Goal: Information Seeking & Learning: Find specific fact

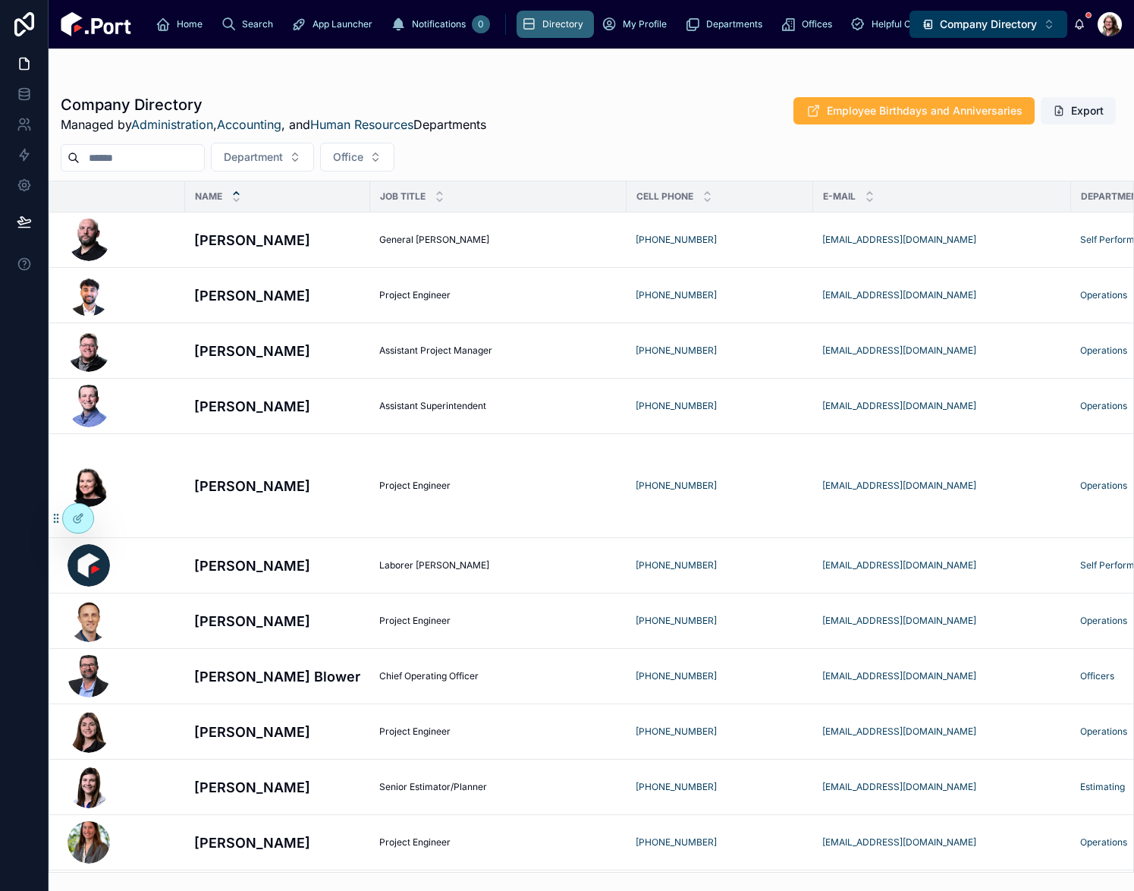
click at [196, 162] on input "text" at bounding box center [142, 157] width 124 height 21
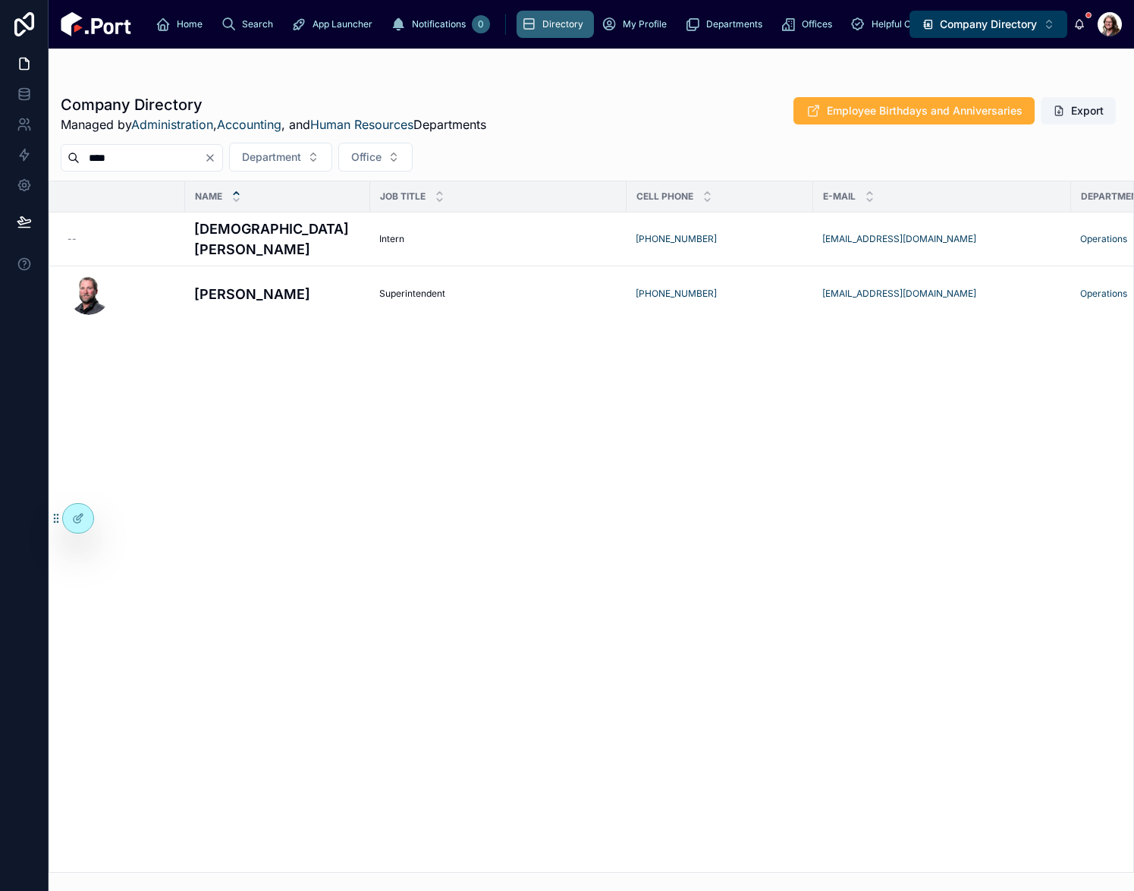
type input "****"
click at [213, 159] on icon "Clear" at bounding box center [210, 158] width 6 height 6
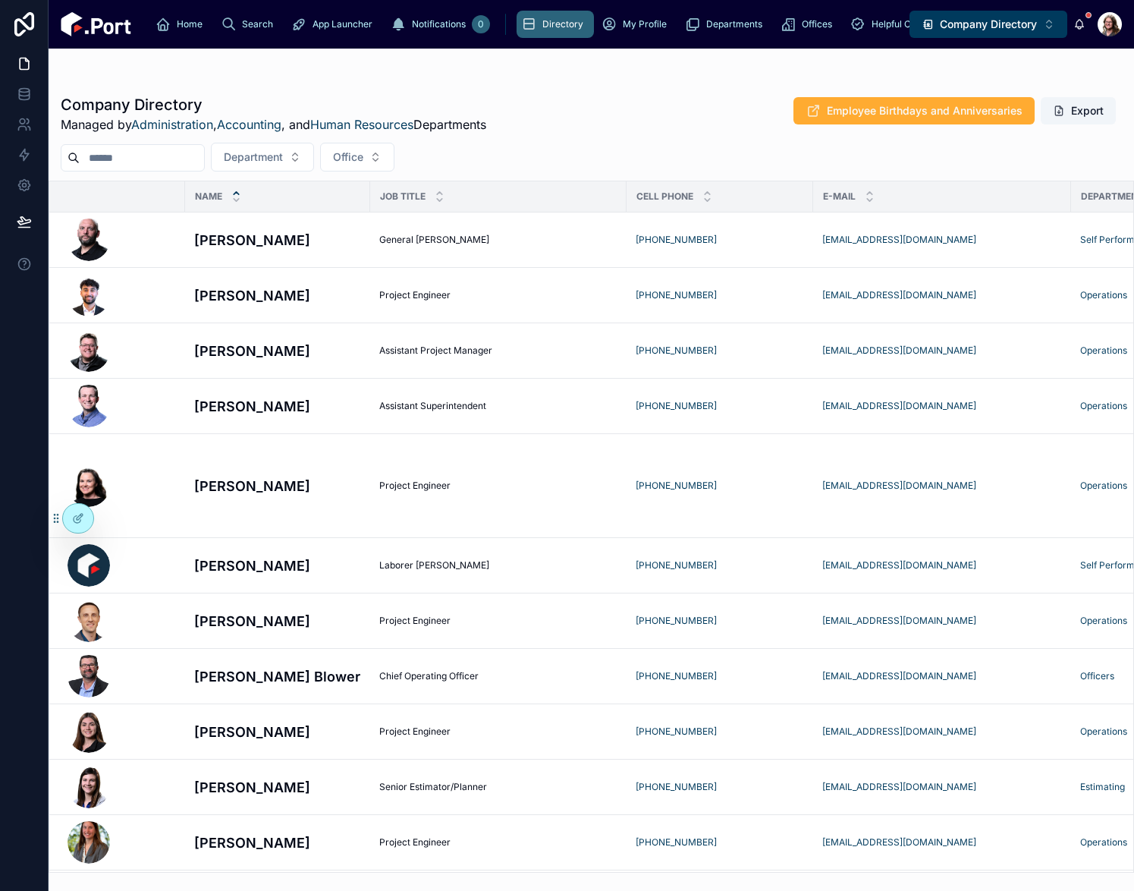
click at [177, 150] on input "text" at bounding box center [142, 157] width 124 height 21
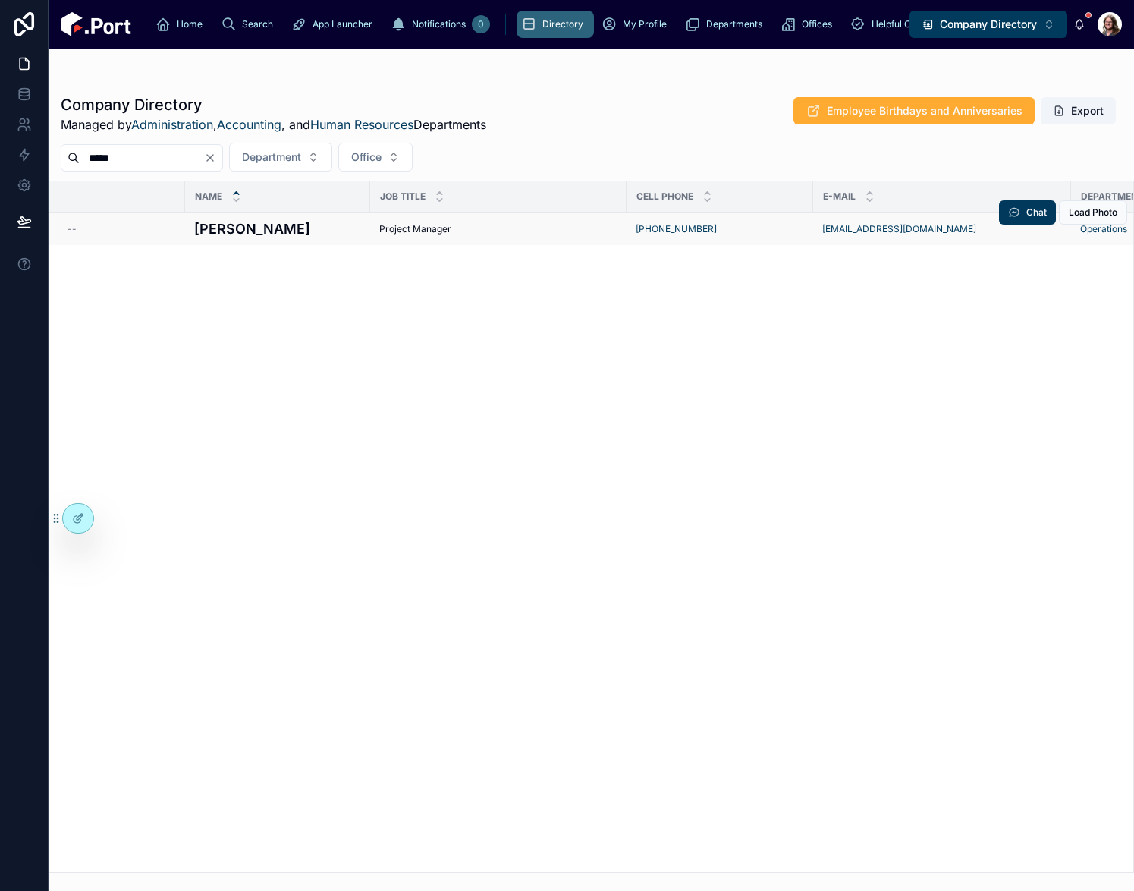
type input "*****"
click at [335, 229] on h4 "[PERSON_NAME]" at bounding box center [277, 228] width 167 height 20
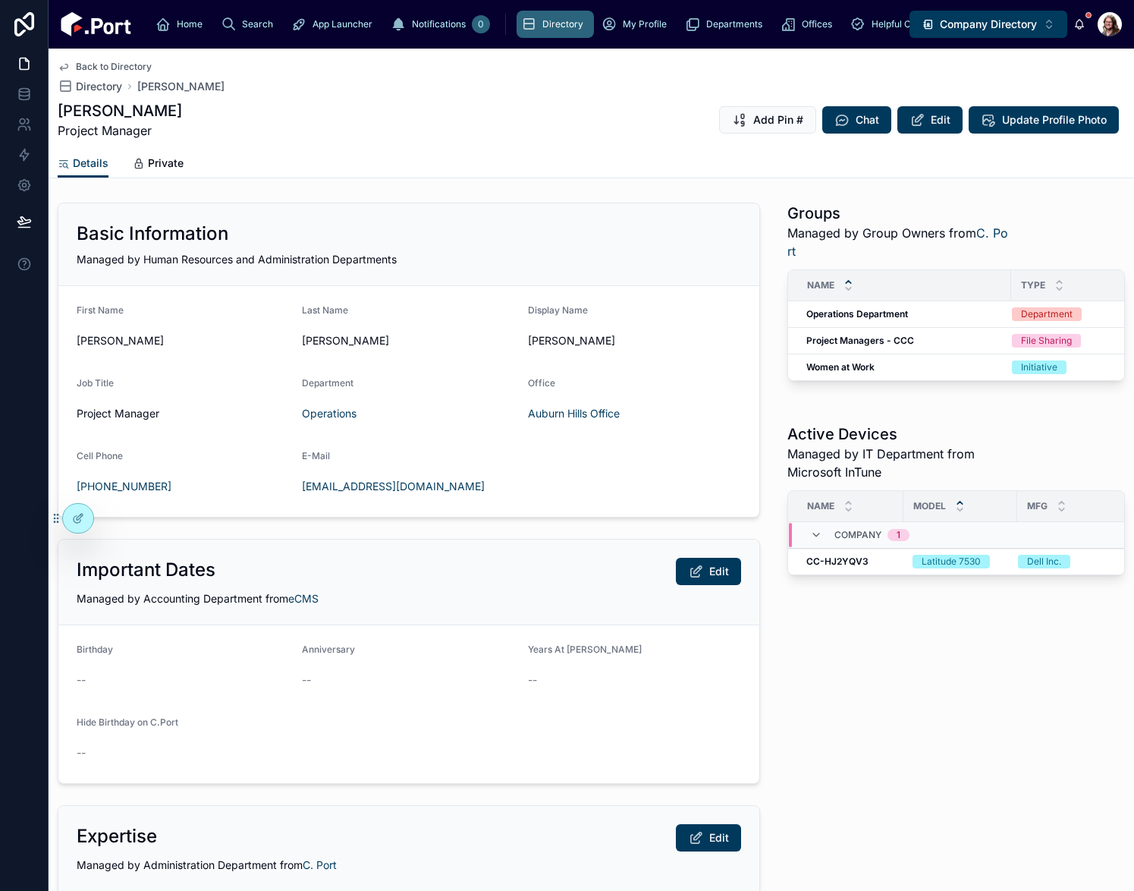
click at [136, 63] on span "Back to Directory" at bounding box center [114, 67] width 76 height 12
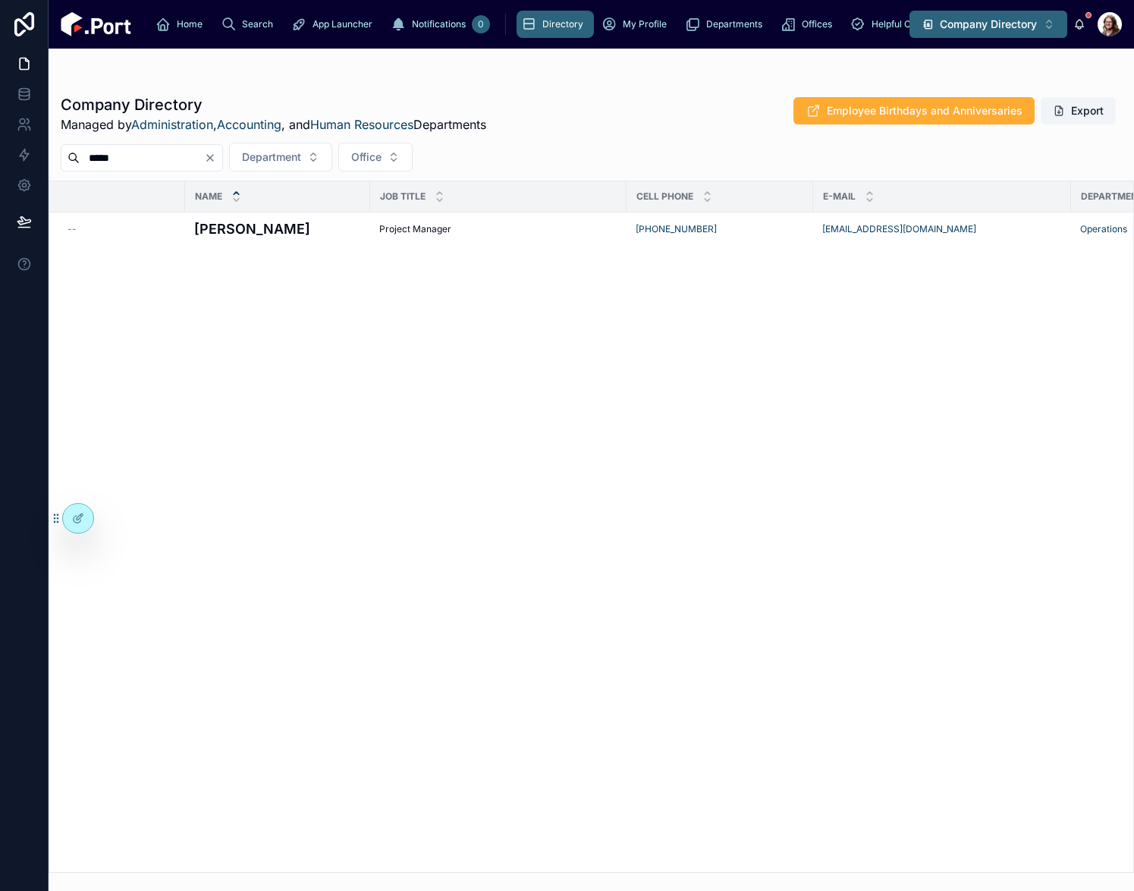
click at [970, 26] on span "Company Directory" at bounding box center [988, 24] width 97 height 15
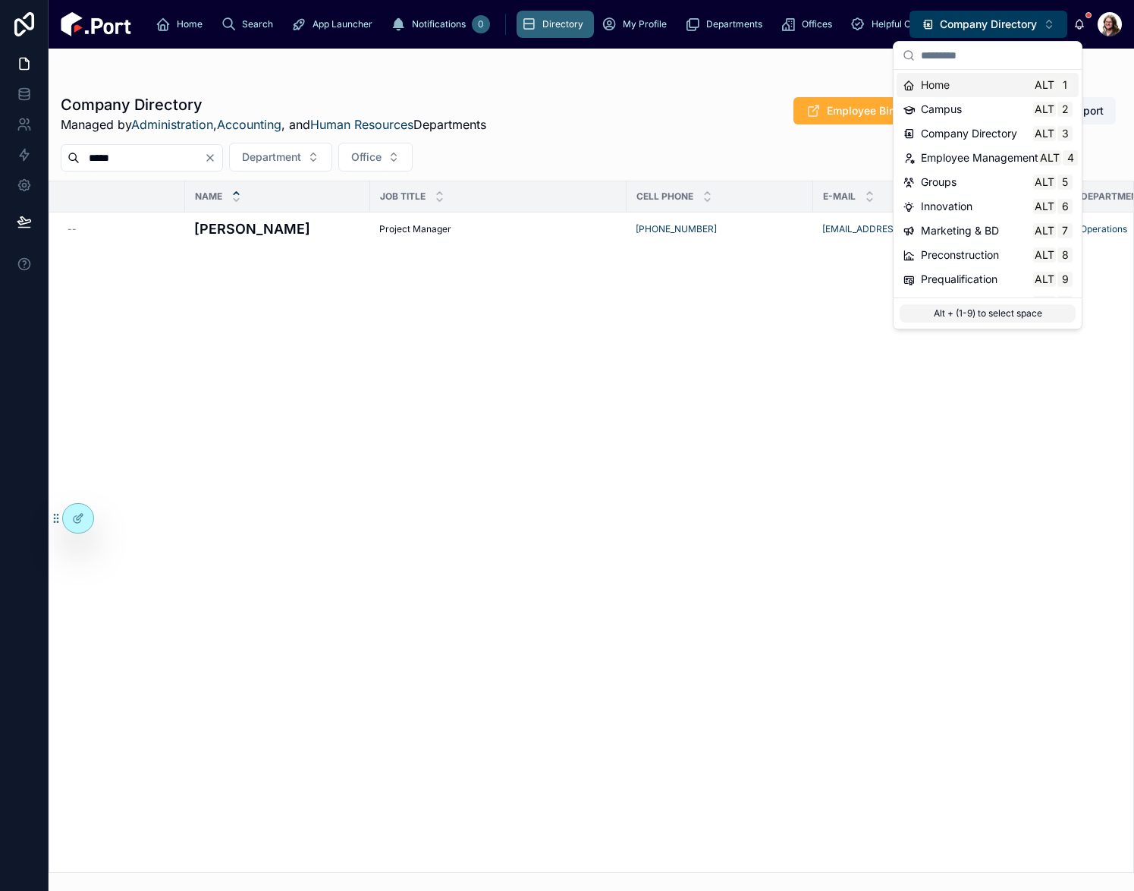
click at [944, 93] on div "Home Alt 1" at bounding box center [988, 85] width 182 height 24
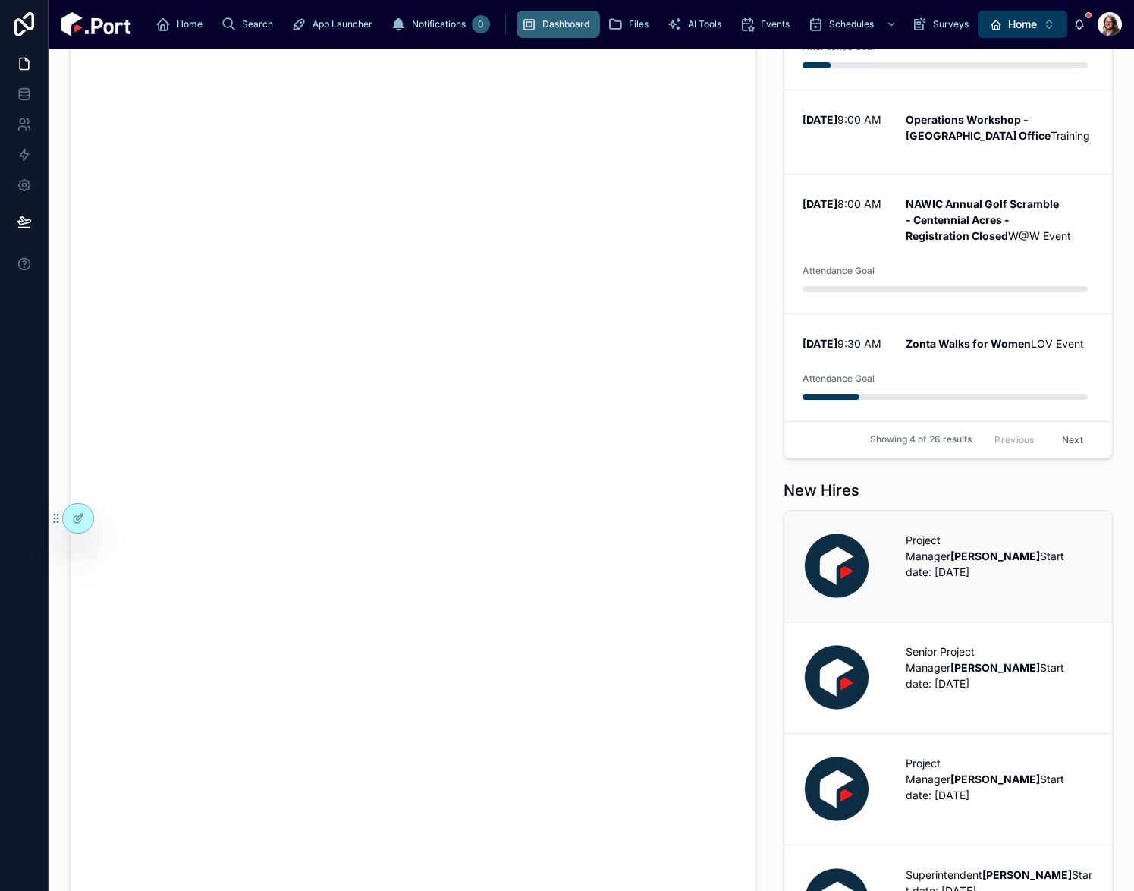
scroll to position [531, 0]
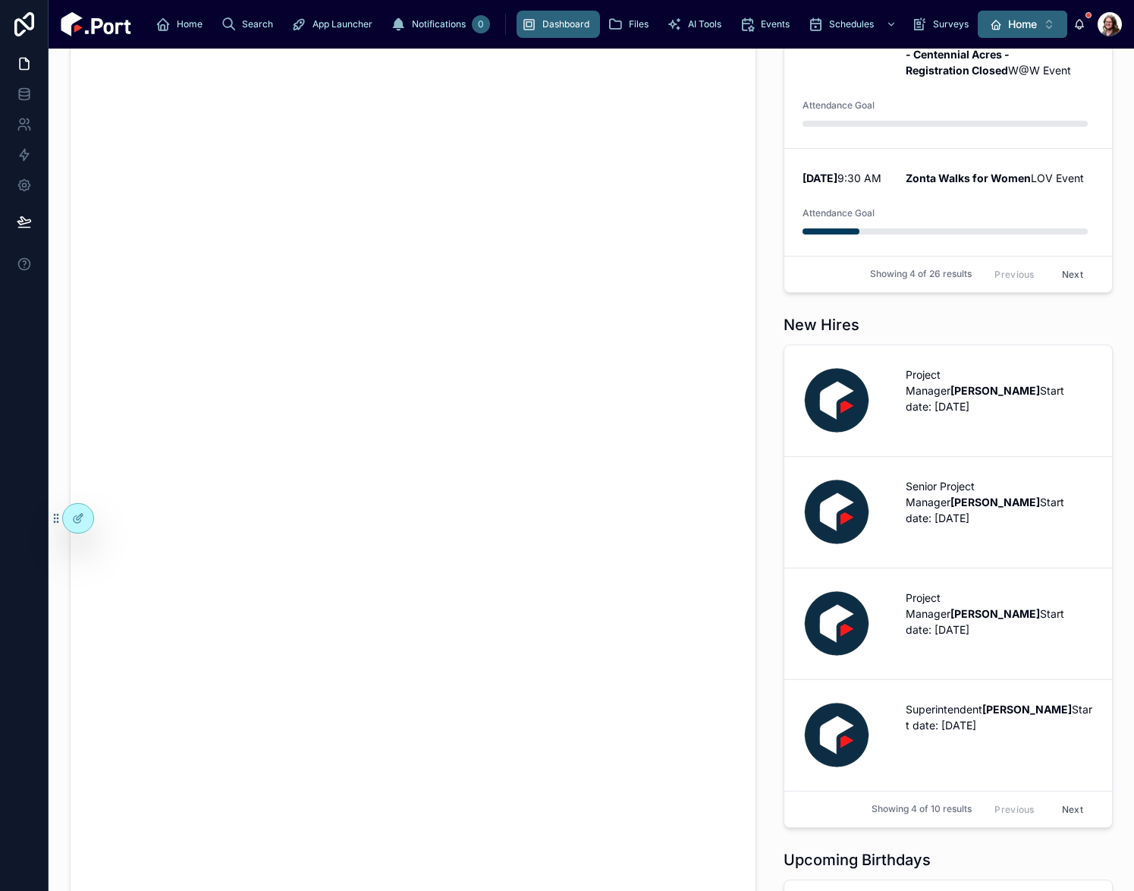
click at [1012, 12] on button "Home Alt 1" at bounding box center [1023, 24] width 90 height 27
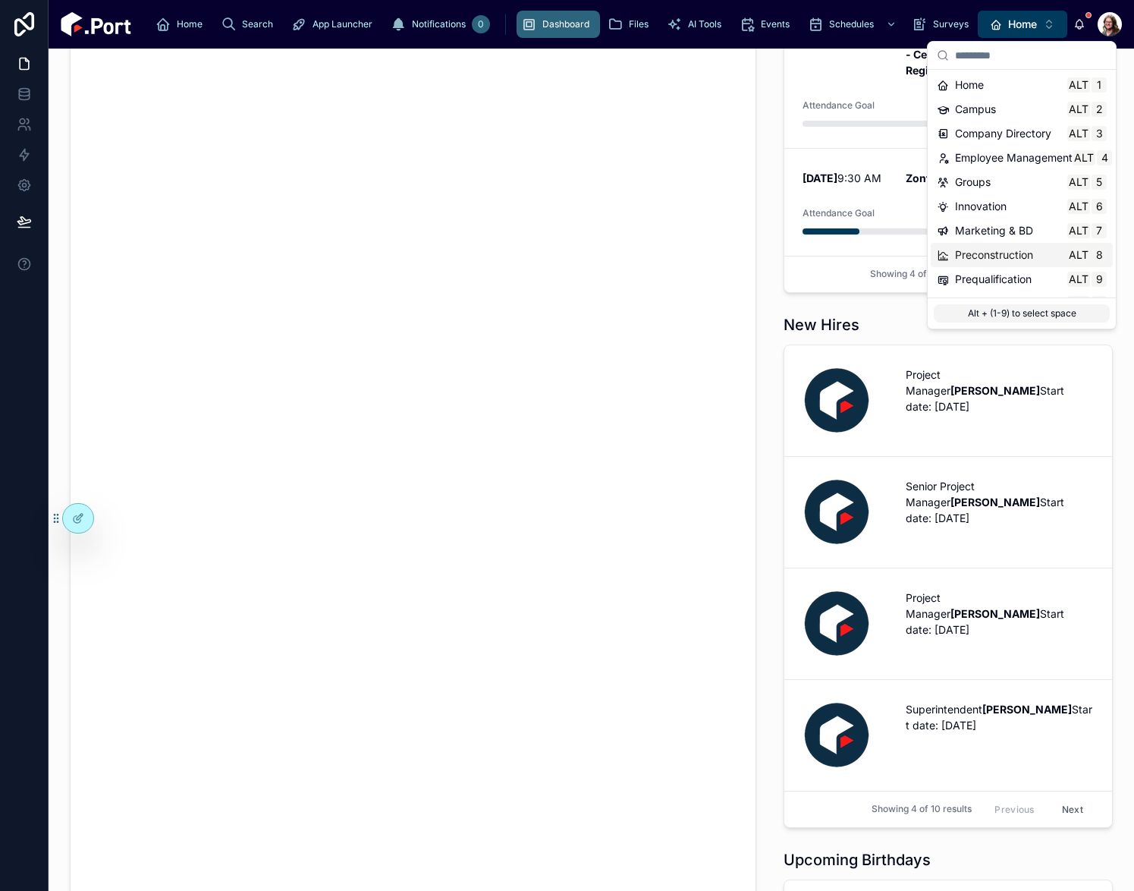
scroll to position [76, 0]
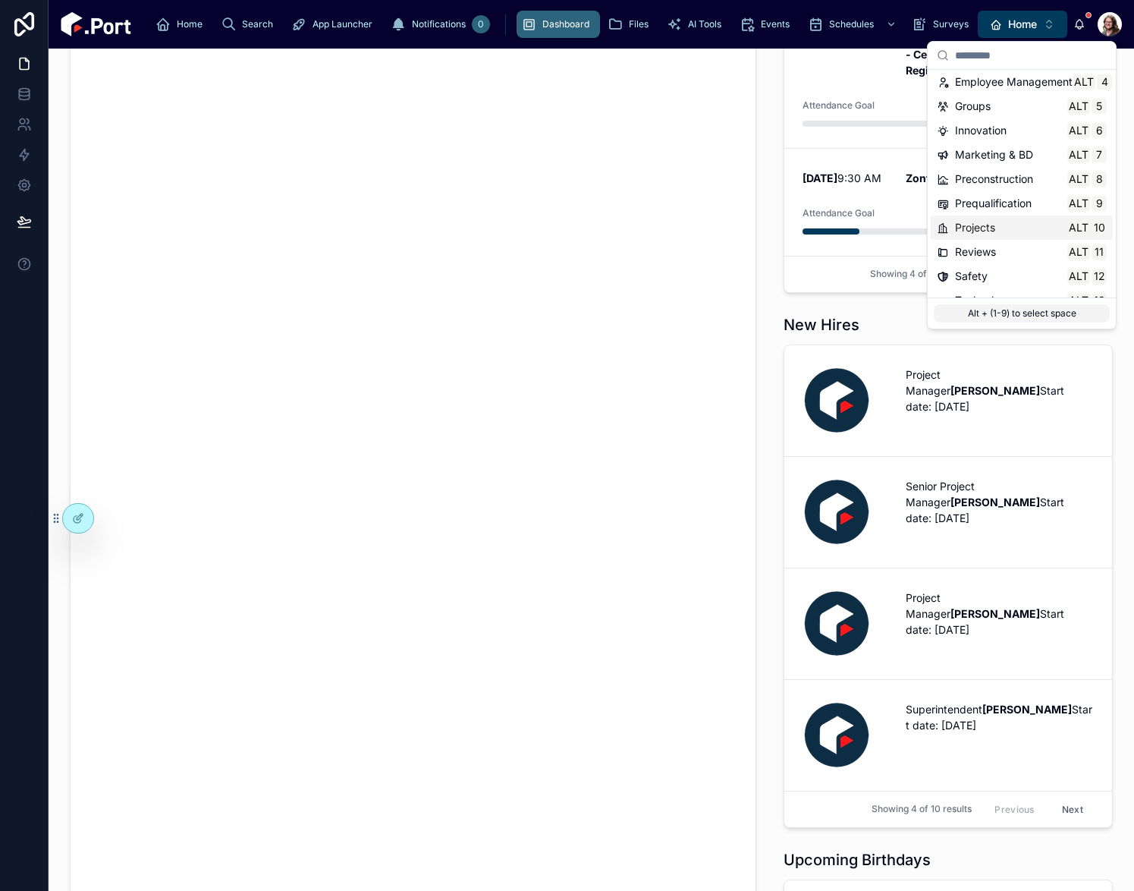
click at [992, 225] on span "Projects" at bounding box center [975, 227] width 40 height 15
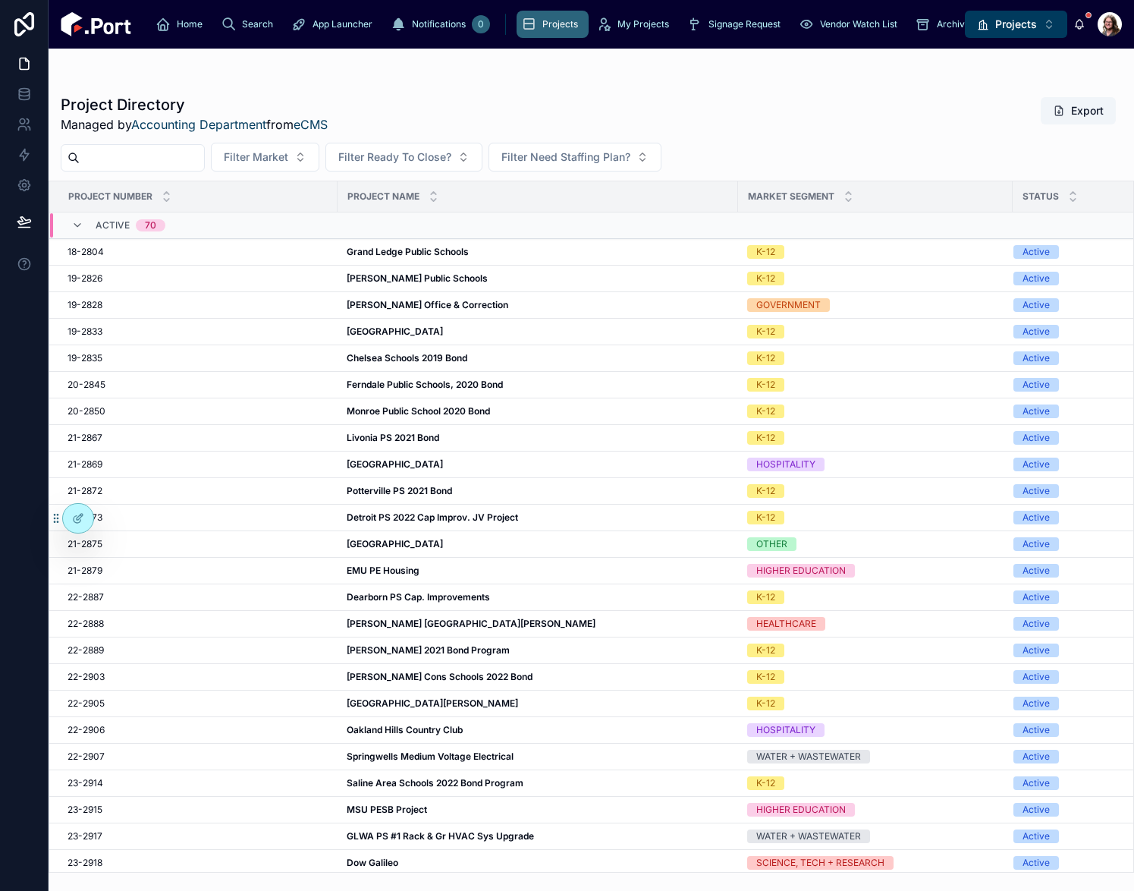
click at [160, 75] on div at bounding box center [591, 79] width 1061 height 12
click at [402, 566] on strong "EMU PE Housing" at bounding box center [383, 569] width 73 height 11
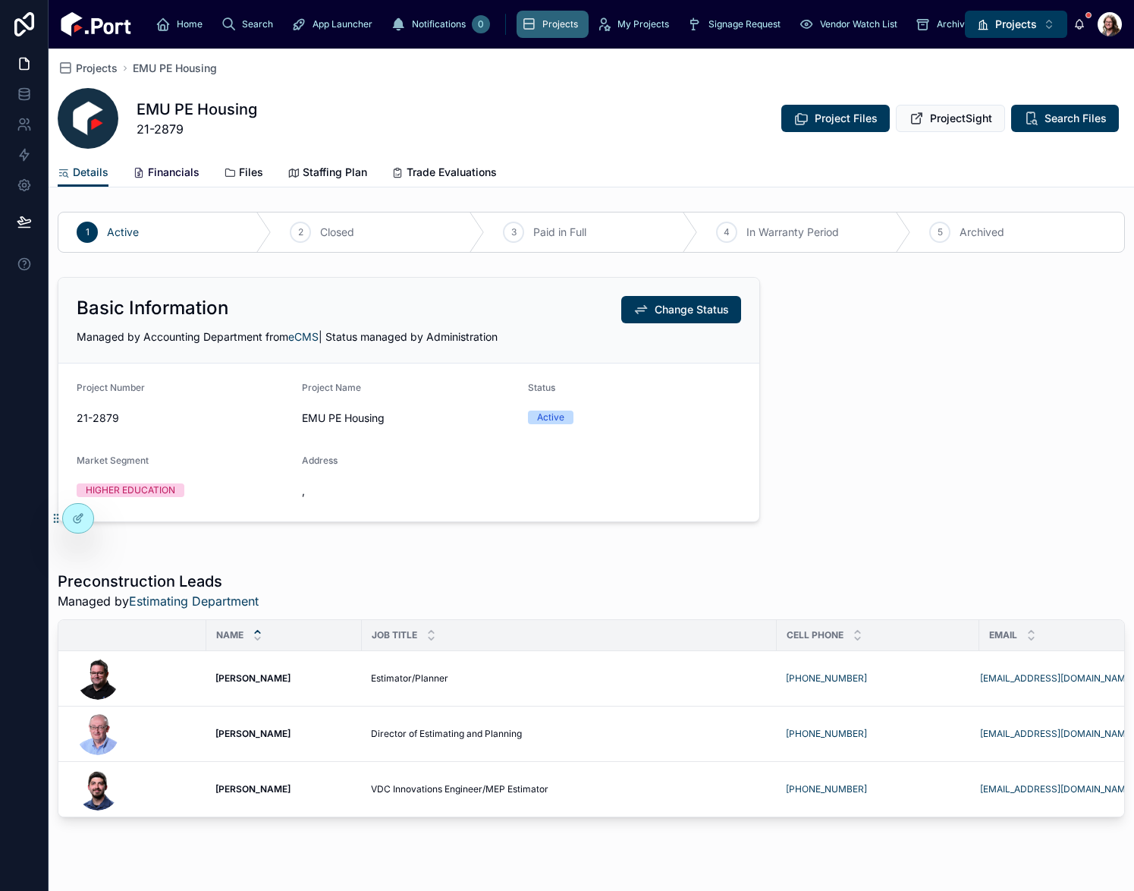
click at [181, 177] on span "Financials" at bounding box center [174, 172] width 52 height 15
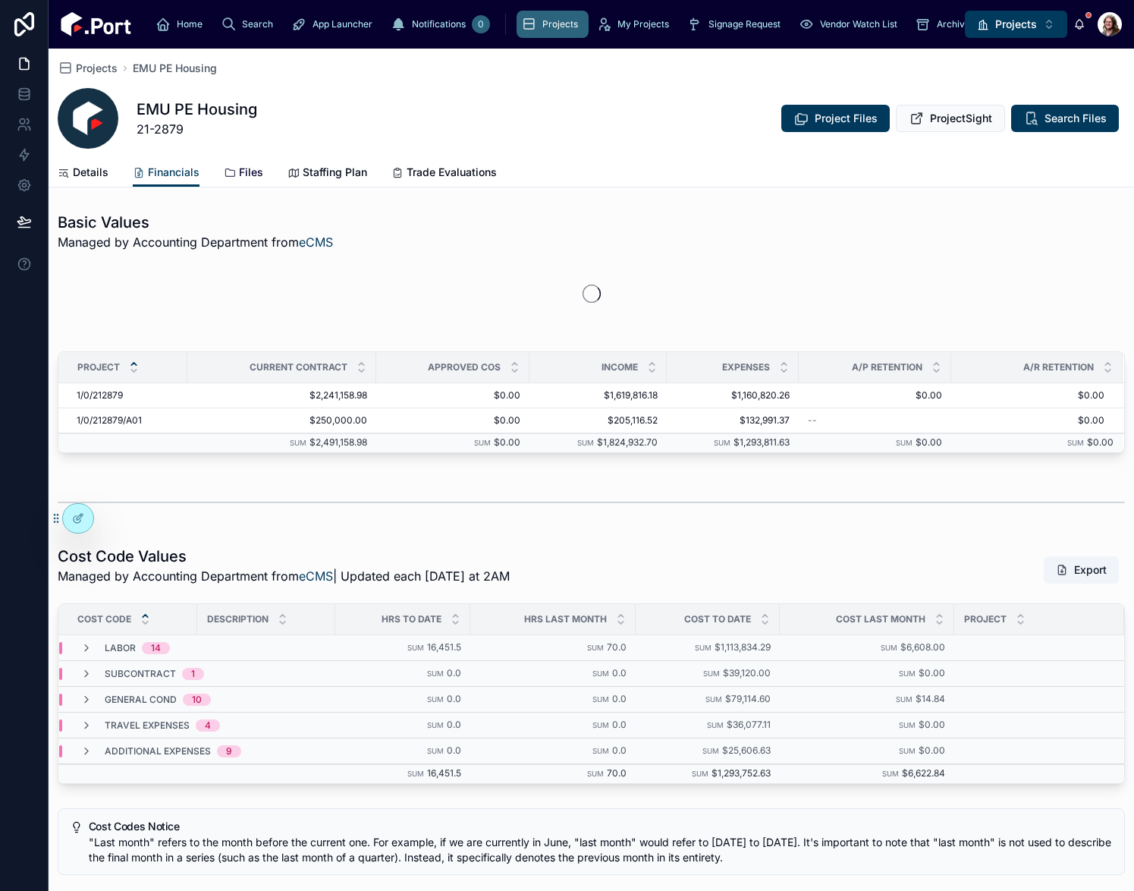
click at [248, 174] on span "Files" at bounding box center [251, 172] width 24 height 15
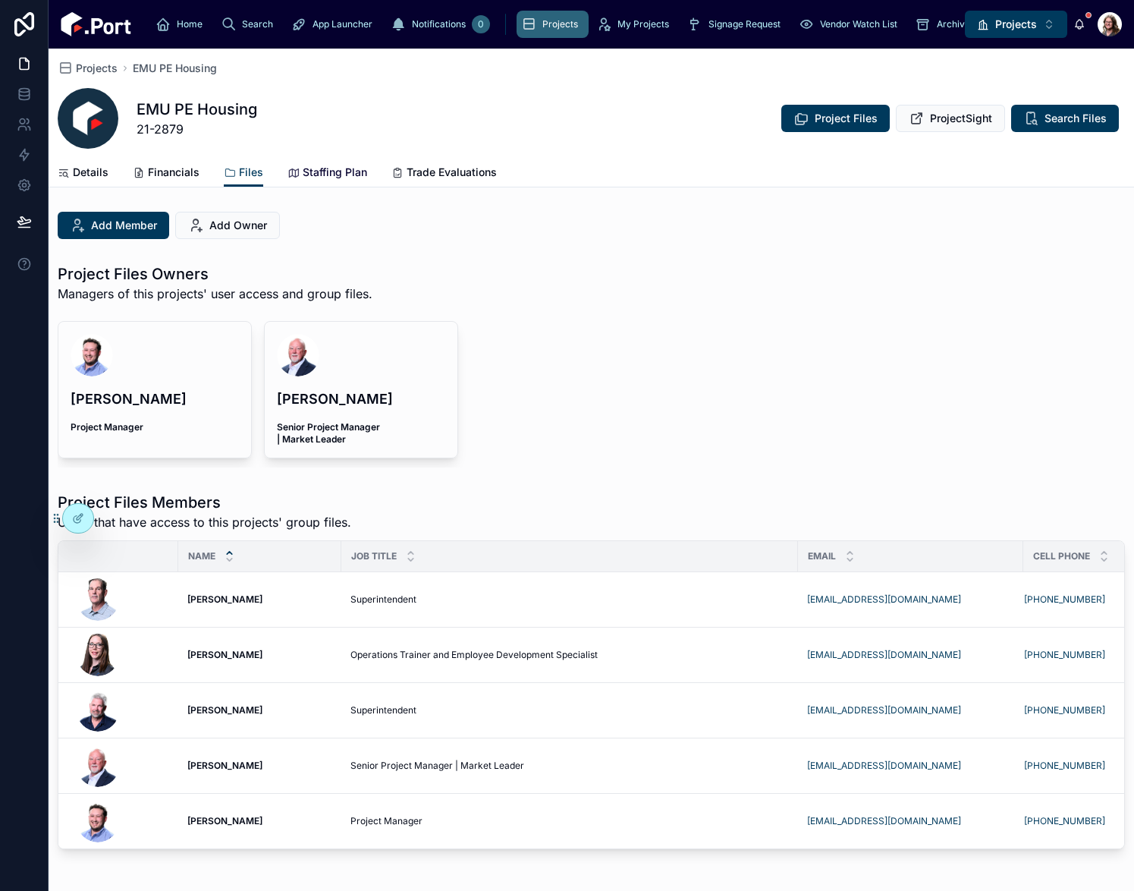
click at [329, 172] on span "Staffing Plan" at bounding box center [335, 172] width 64 height 15
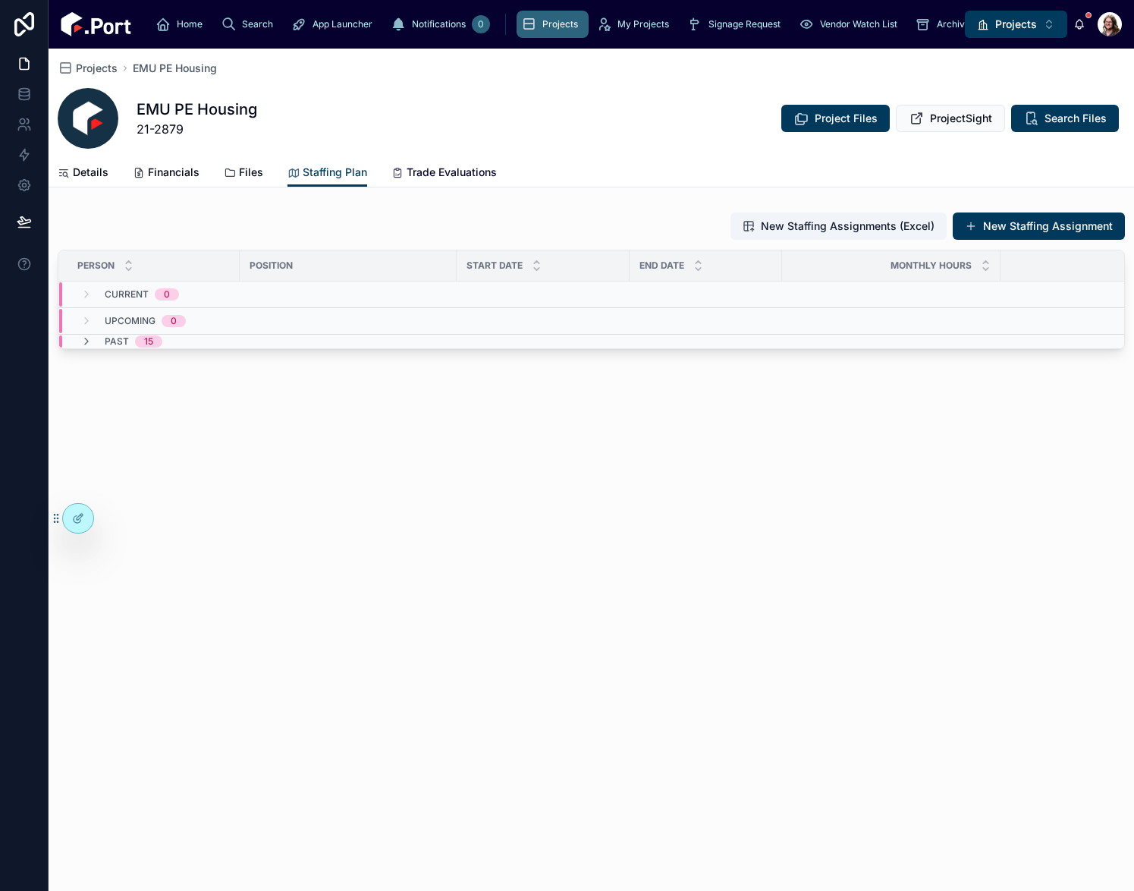
click at [452, 171] on span "Trade Evaluations" at bounding box center [452, 172] width 90 height 15
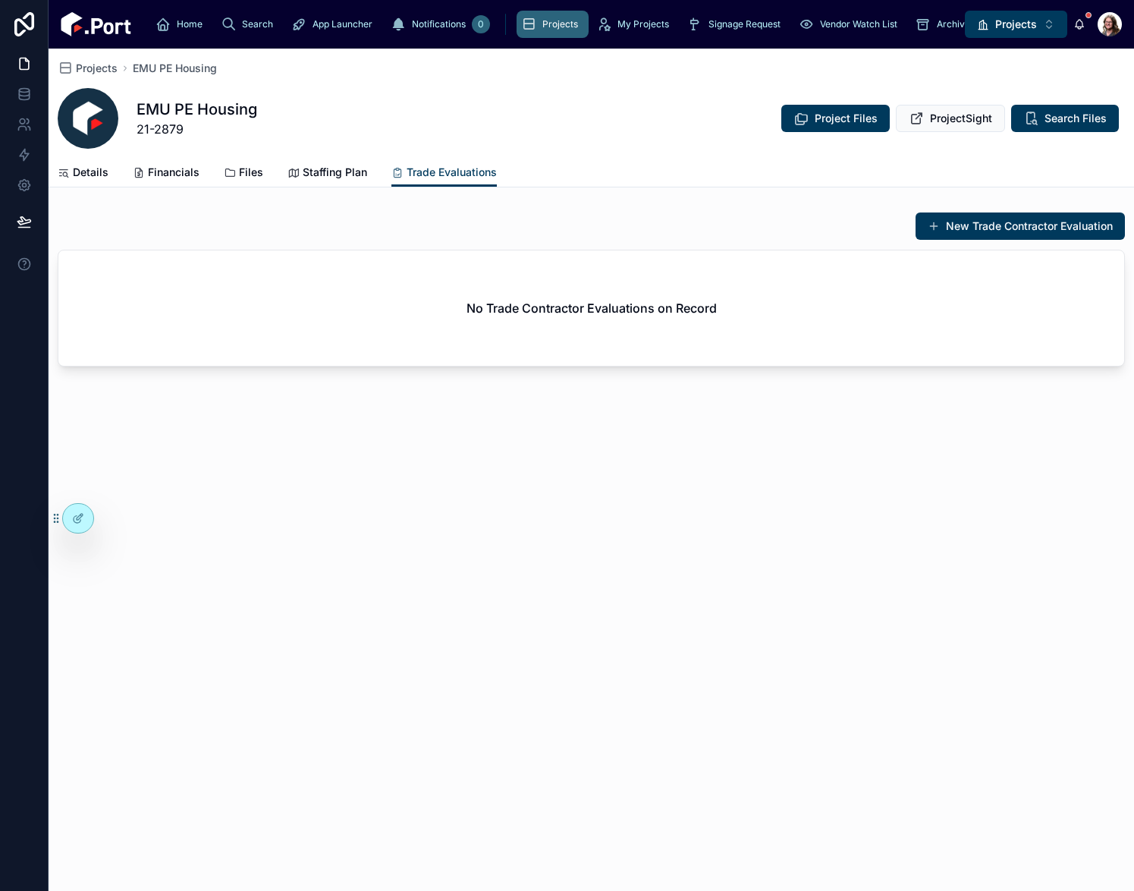
click at [162, 783] on div "Projects EMU PE Housing EMU PE Housing 21-2879 Project Files ProjectSight Searc…" at bounding box center [592, 470] width 1086 height 842
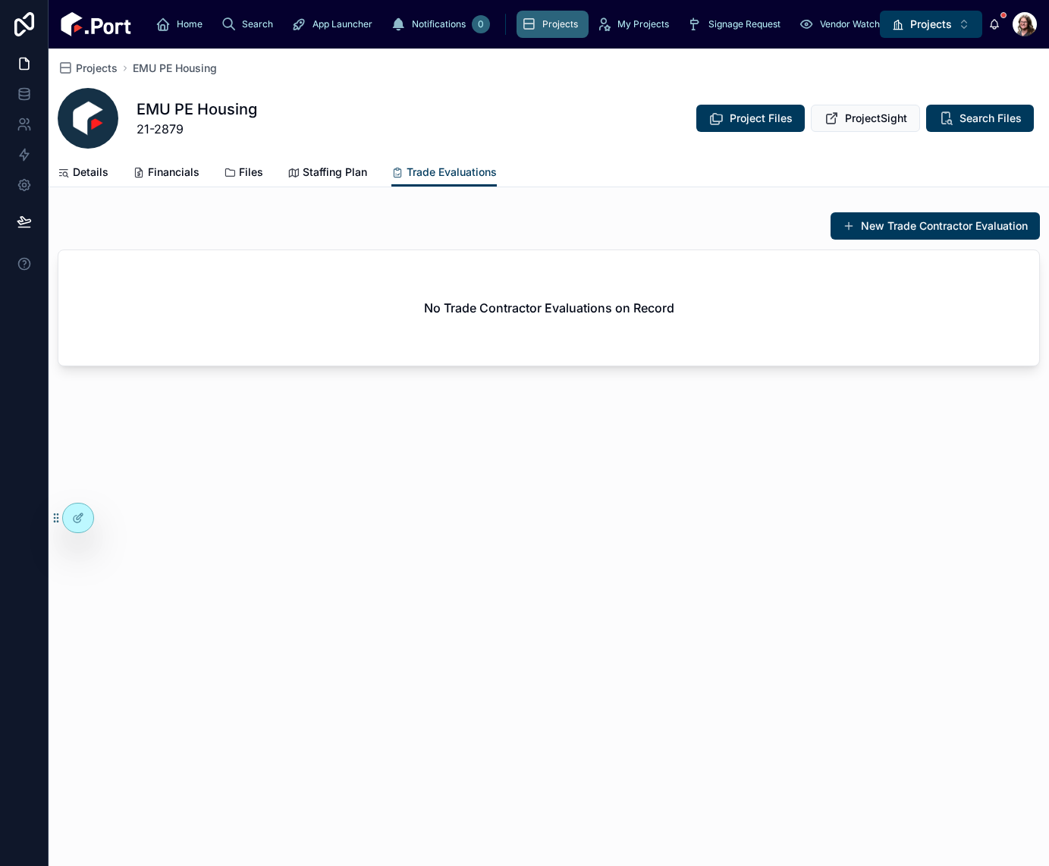
drag, startPoint x: 344, startPoint y: 528, endPoint x: 373, endPoint y: 492, distance: 45.9
click at [344, 528] on div "Projects EMU PE Housing EMU PE Housing 21-2879 Project Files ProjectSight Searc…" at bounding box center [549, 458] width 1001 height 818
